Goal: Information Seeking & Learning: Find contact information

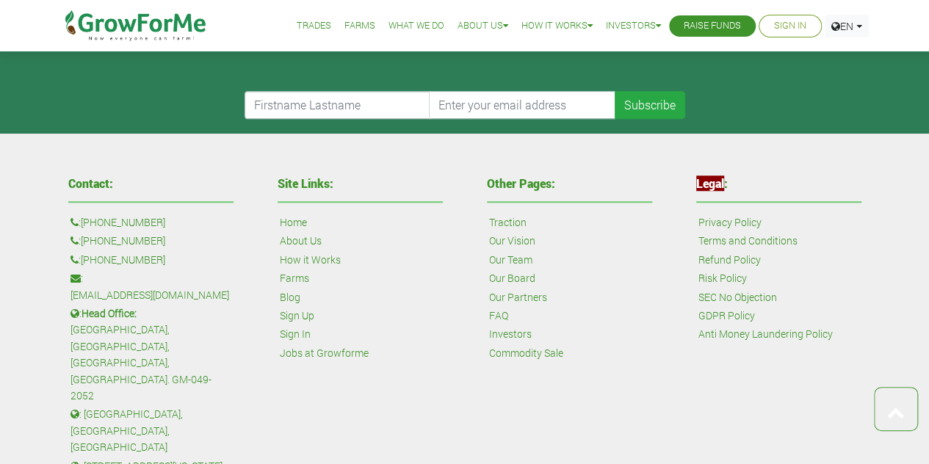
scroll to position [3509, 0]
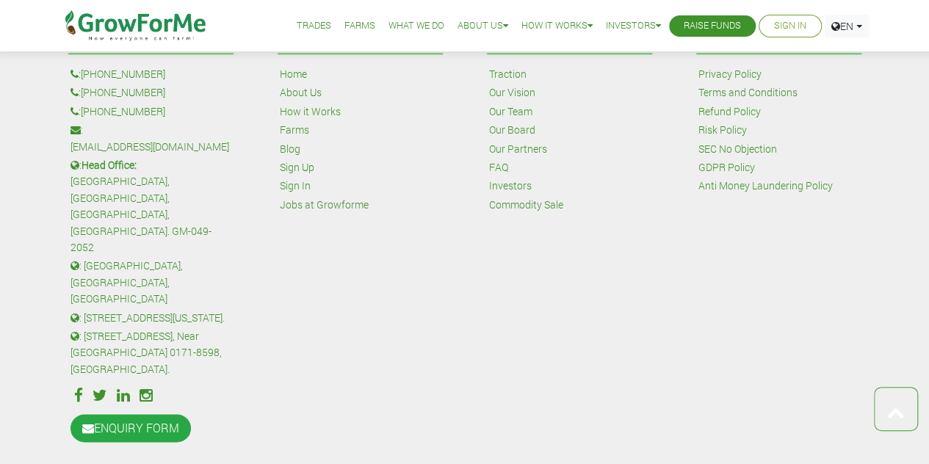
click at [99, 388] on icon at bounding box center [100, 395] width 15 height 15
click at [79, 388] on icon at bounding box center [78, 395] width 9 height 15
click at [126, 388] on icon at bounding box center [123, 395] width 13 height 15
click at [316, 317] on div "Site Links: Home About Us How it Works Farms Blog Sign Up Sign In Jobs at Growf…" at bounding box center [360, 237] width 209 height 430
drag, startPoint x: 434, startPoint y: 276, endPoint x: 433, endPoint y: 253, distance: 22.1
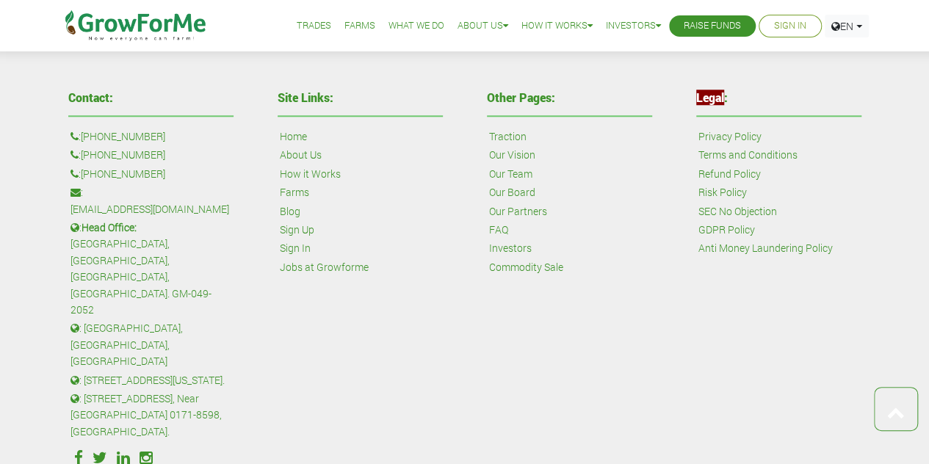
scroll to position [3444, 0]
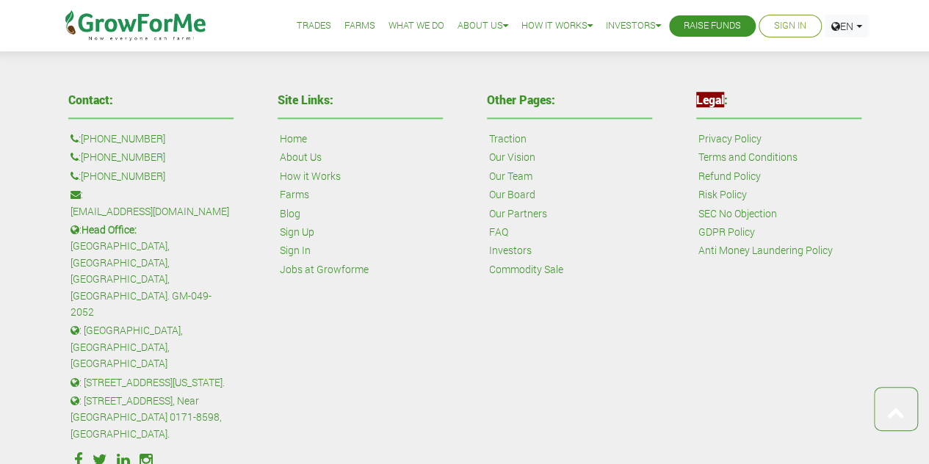
click at [82, 228] on p ": Head Office: [GEOGRAPHIC_DATA], [GEOGRAPHIC_DATA], [GEOGRAPHIC_DATA]. GM-049-…" at bounding box center [151, 271] width 161 height 98
copy p "Haatso"
click at [254, 164] on div "Contact: : [PHONE_NUMBER] : [PHONE_NUMBER] : [PHONE_NUMBER] : [EMAIL_ADDRESS][D…" at bounding box center [150, 302] width 209 height 430
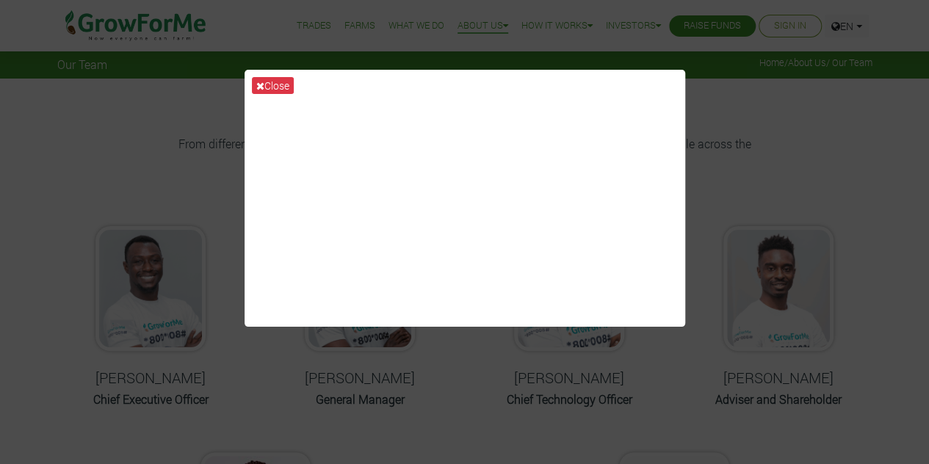
drag, startPoint x: 717, startPoint y: 73, endPoint x: 715, endPoint y: 81, distance: 8.4
click at [717, 73] on div "Close" at bounding box center [464, 232] width 929 height 464
click at [151, 122] on div "Close" at bounding box center [464, 232] width 929 height 464
click at [258, 84] on icon at bounding box center [260, 86] width 8 height 10
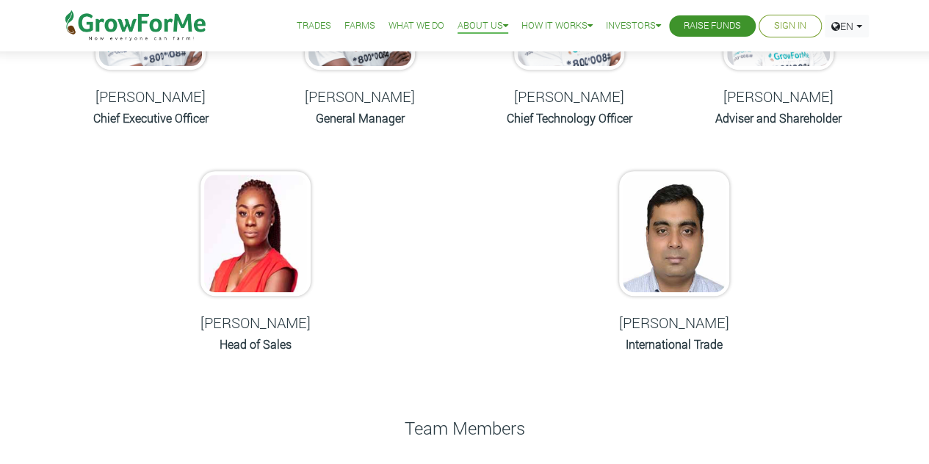
scroll to position [294, 0]
